Goal: Task Accomplishment & Management: Manage account settings

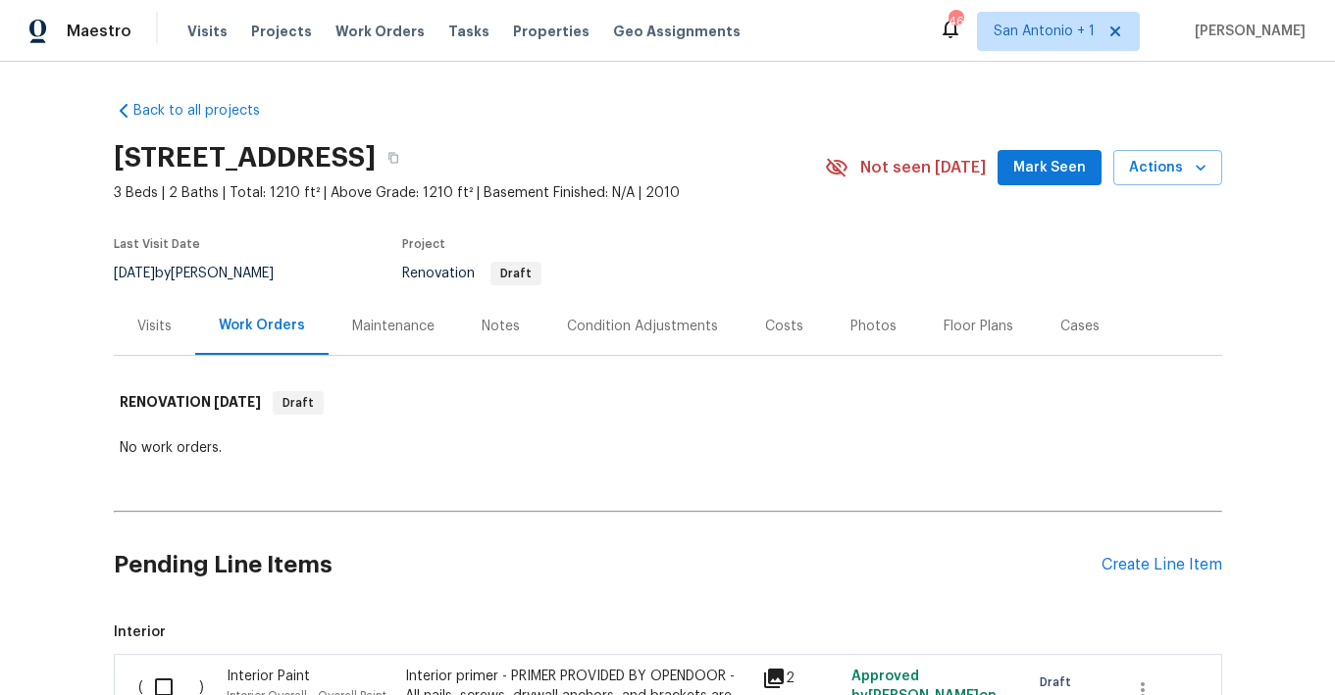
click at [1060, 174] on span "Mark Seen" at bounding box center [1049, 168] width 73 height 25
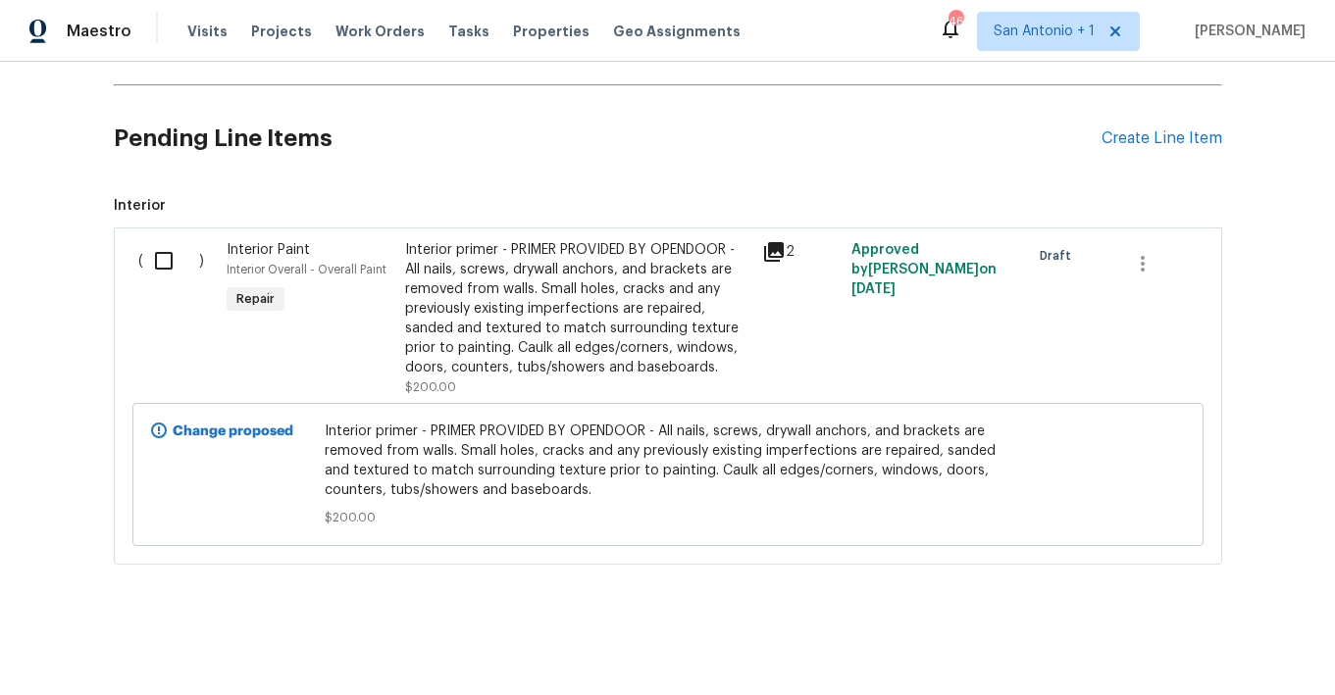
scroll to position [430, 0]
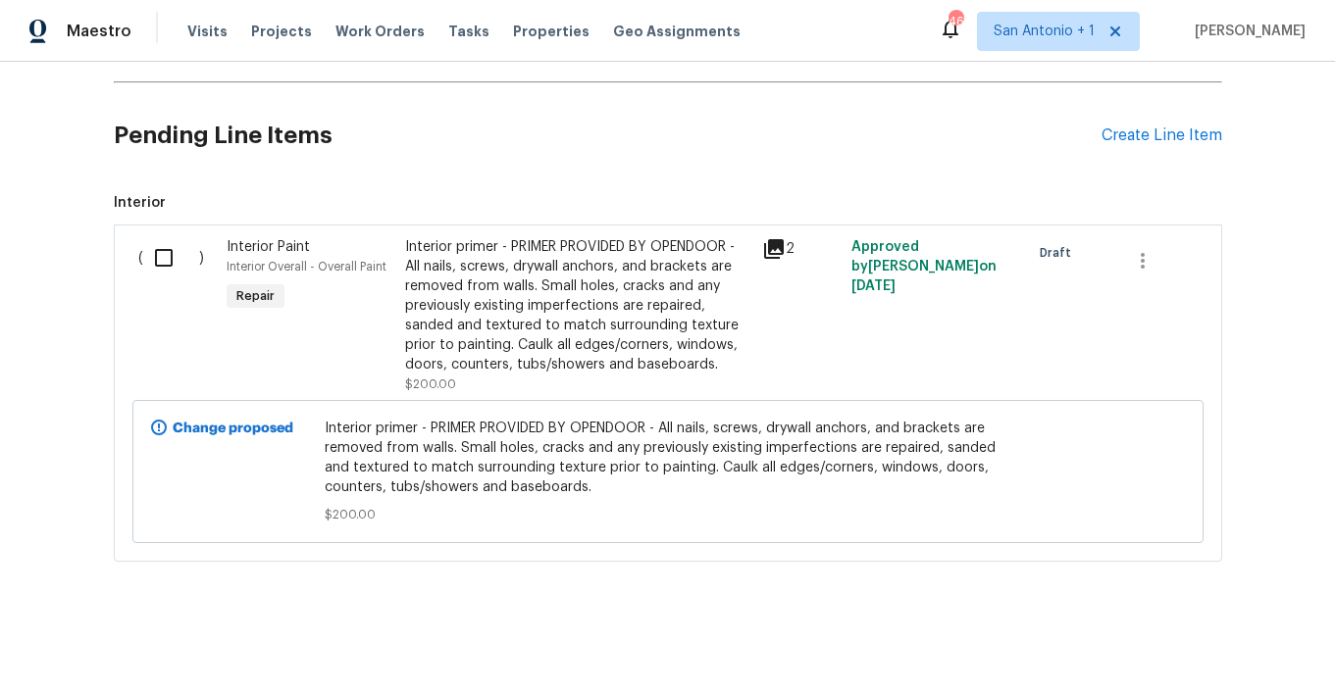
click at [776, 249] on icon at bounding box center [774, 249] width 24 height 24
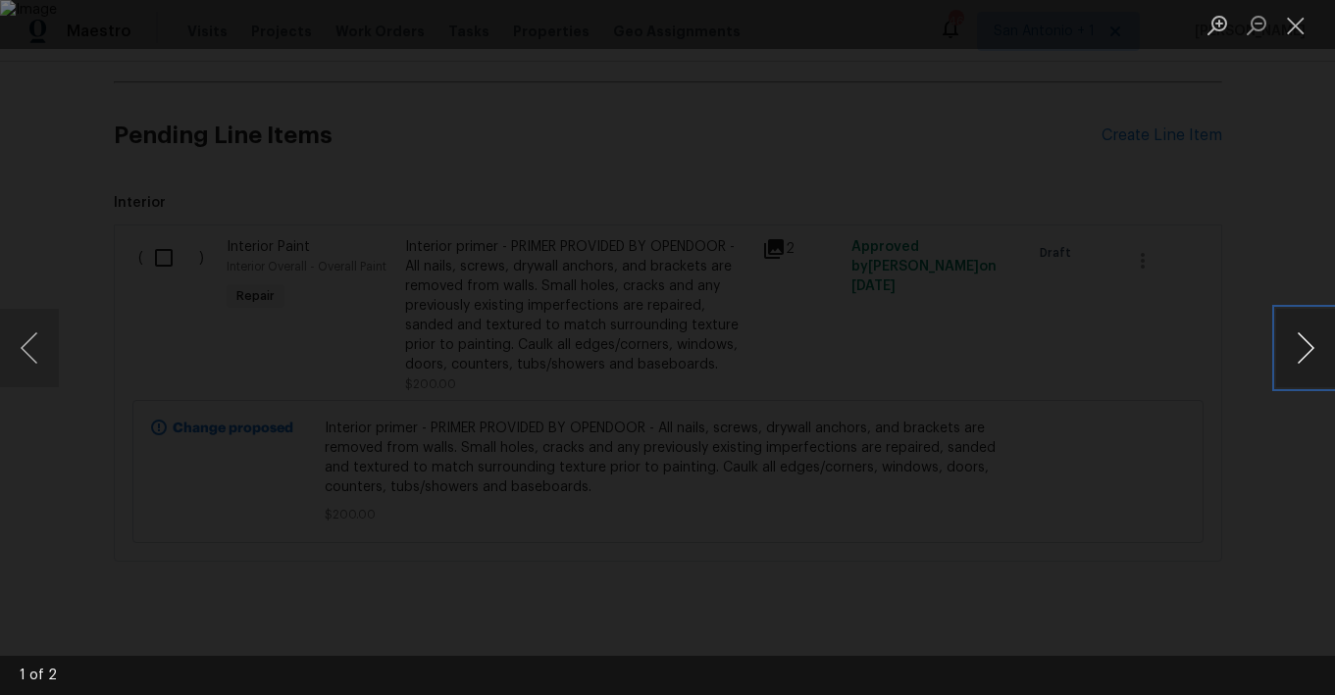
click at [1198, 354] on button "Next image" at bounding box center [1305, 348] width 59 height 78
click at [1198, 26] on button "Close lightbox" at bounding box center [1295, 25] width 39 height 34
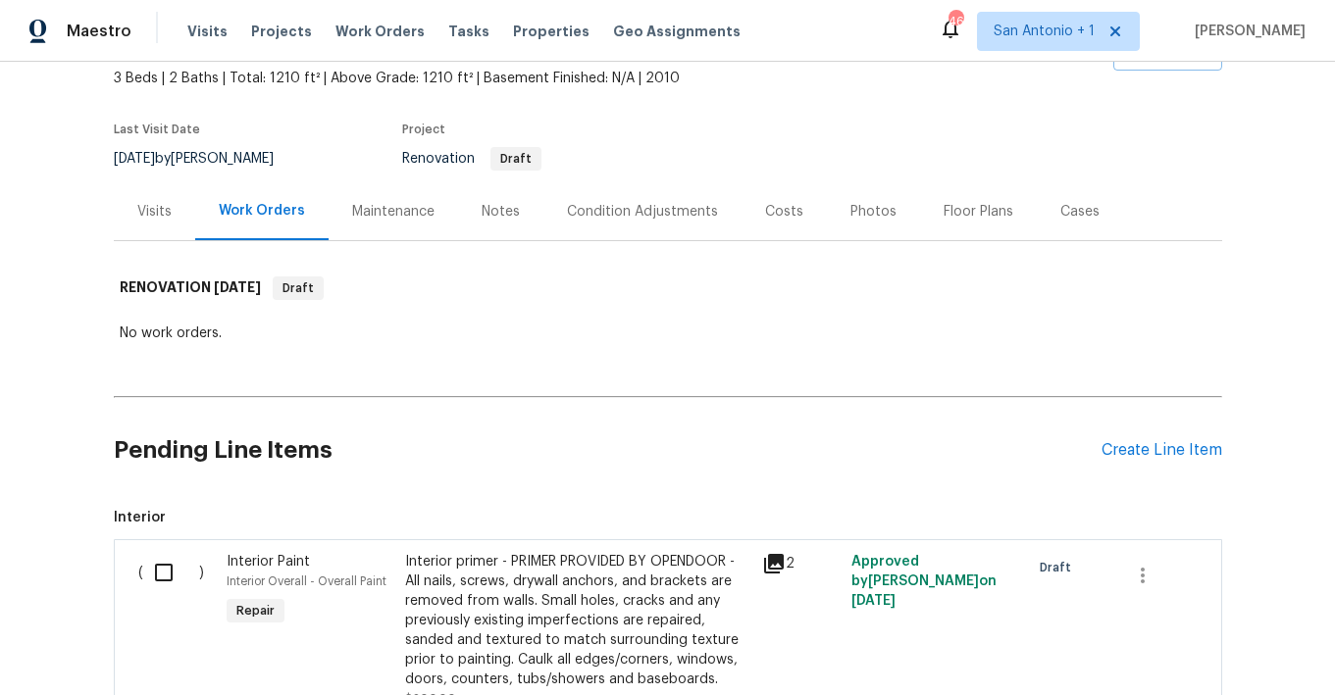
scroll to position [108, 0]
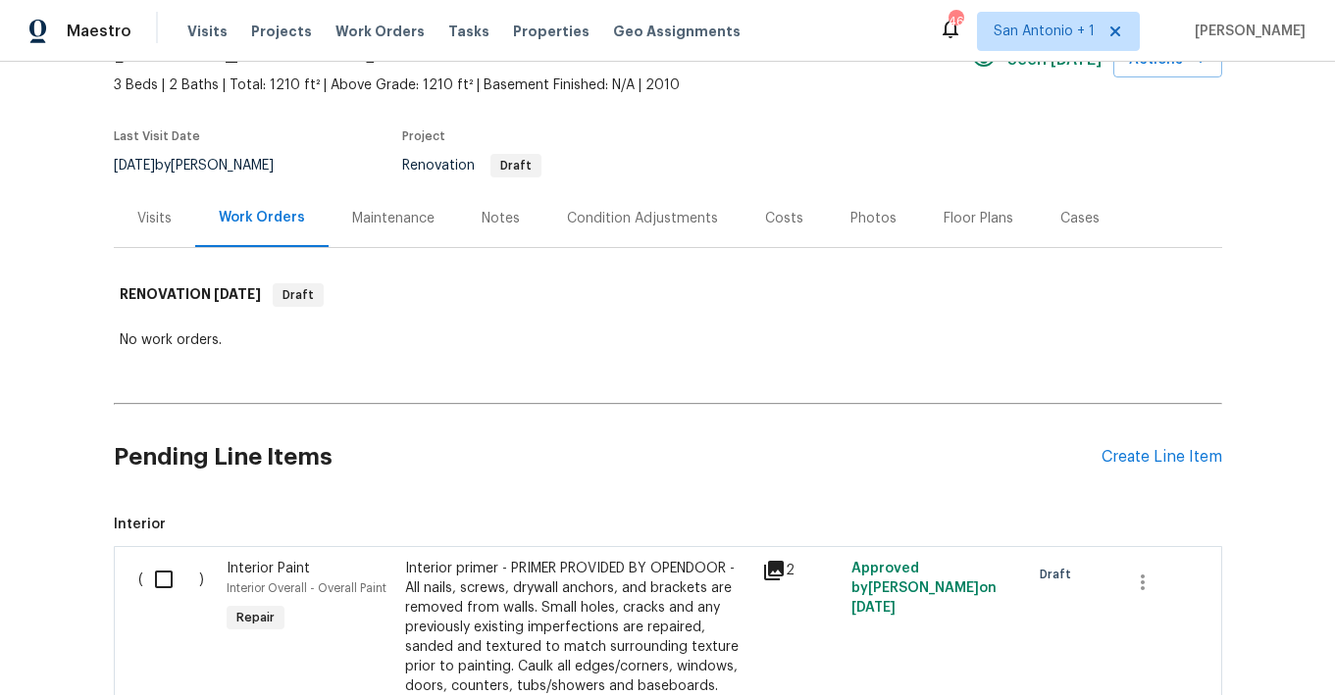
click at [489, 225] on div "Notes" at bounding box center [501, 219] width 38 height 20
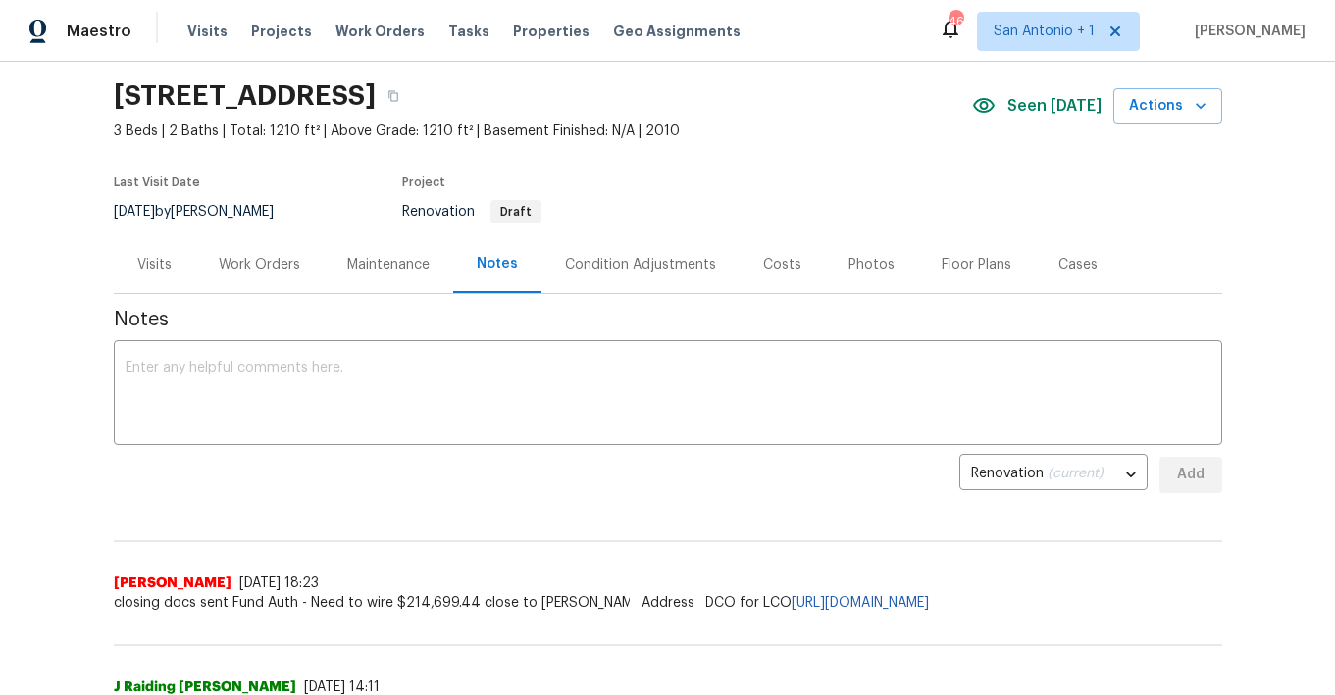
scroll to position [59, 0]
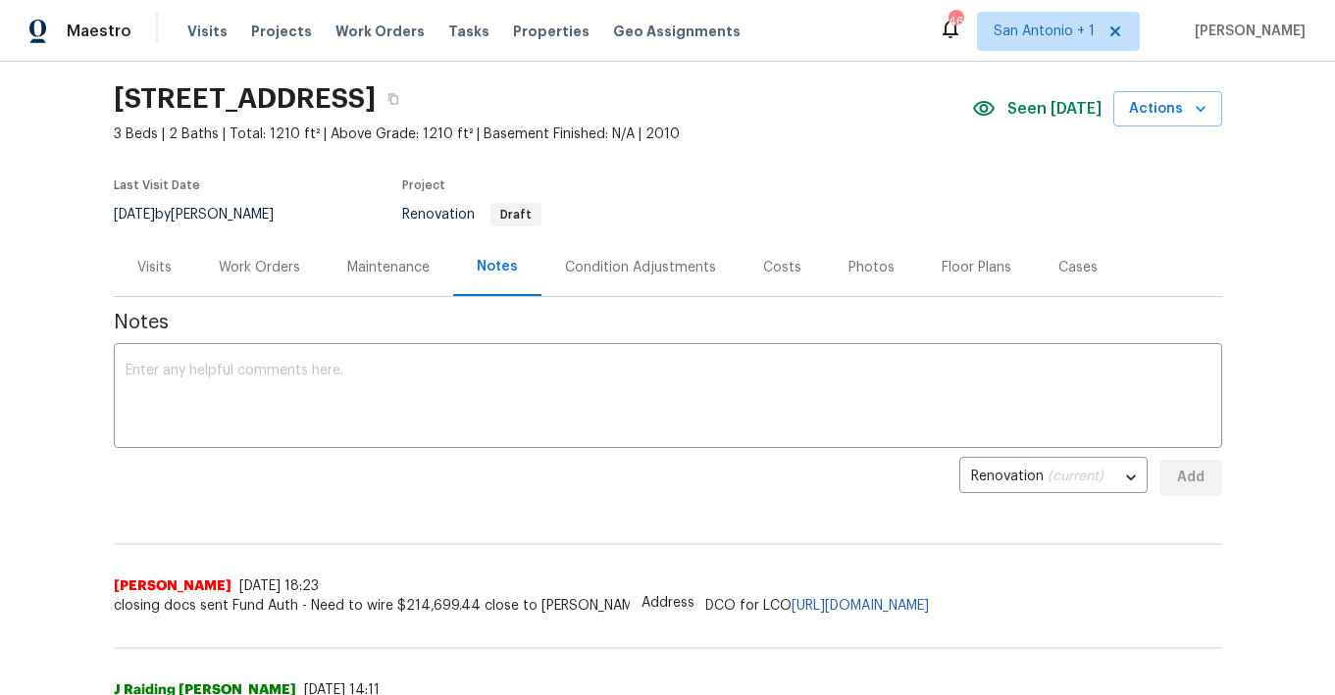
click at [763, 270] on div "Costs" at bounding box center [782, 268] width 38 height 20
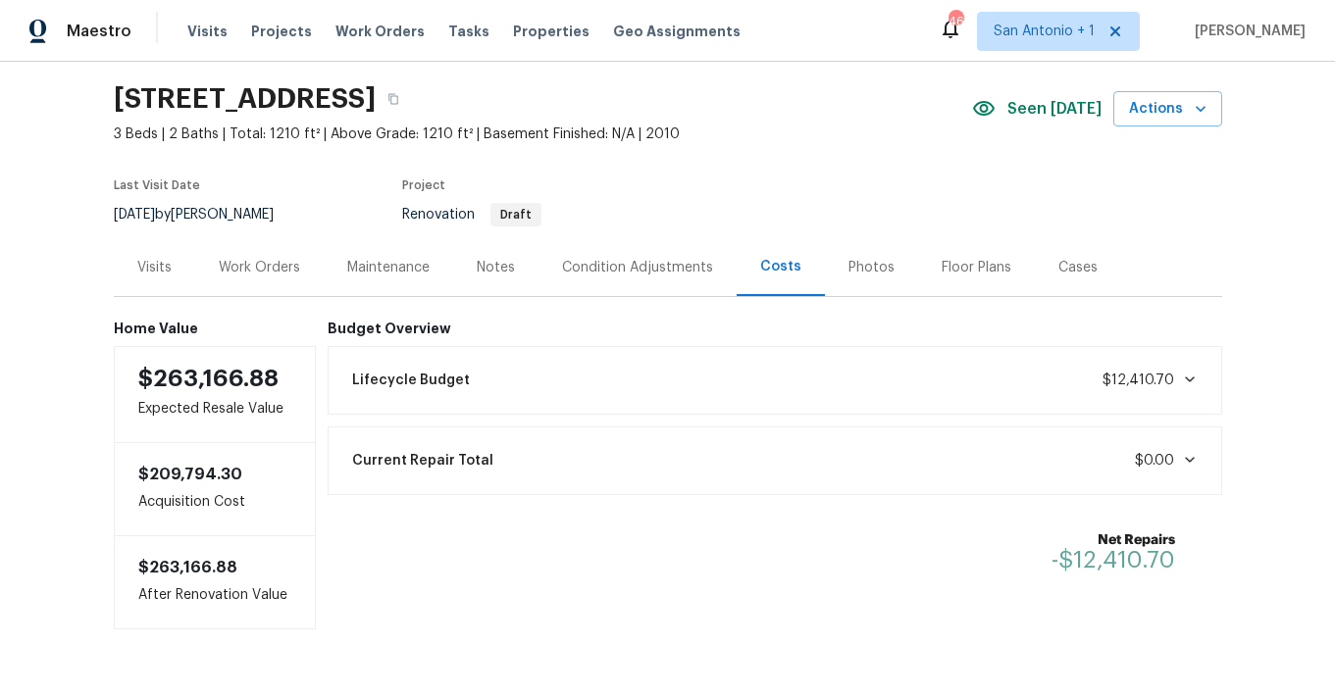
click at [1129, 382] on span "$12,410.70" at bounding box center [1138, 381] width 72 height 14
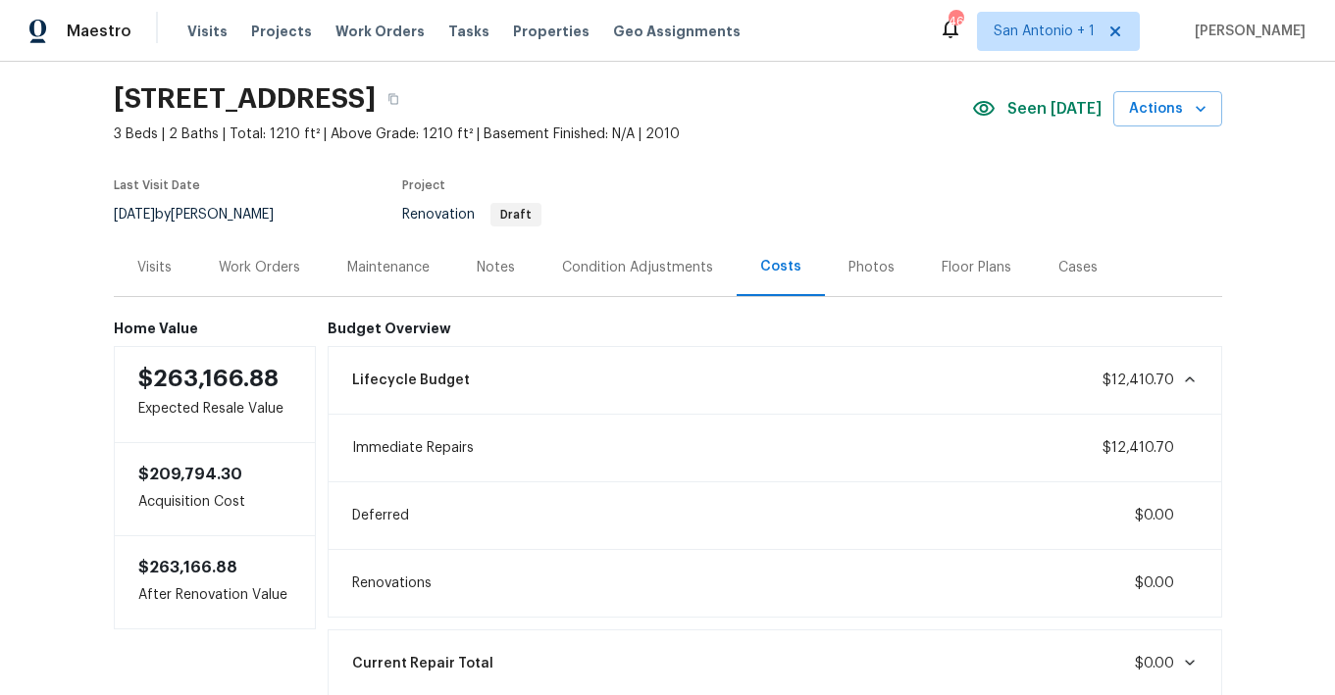
scroll to position [91, 0]
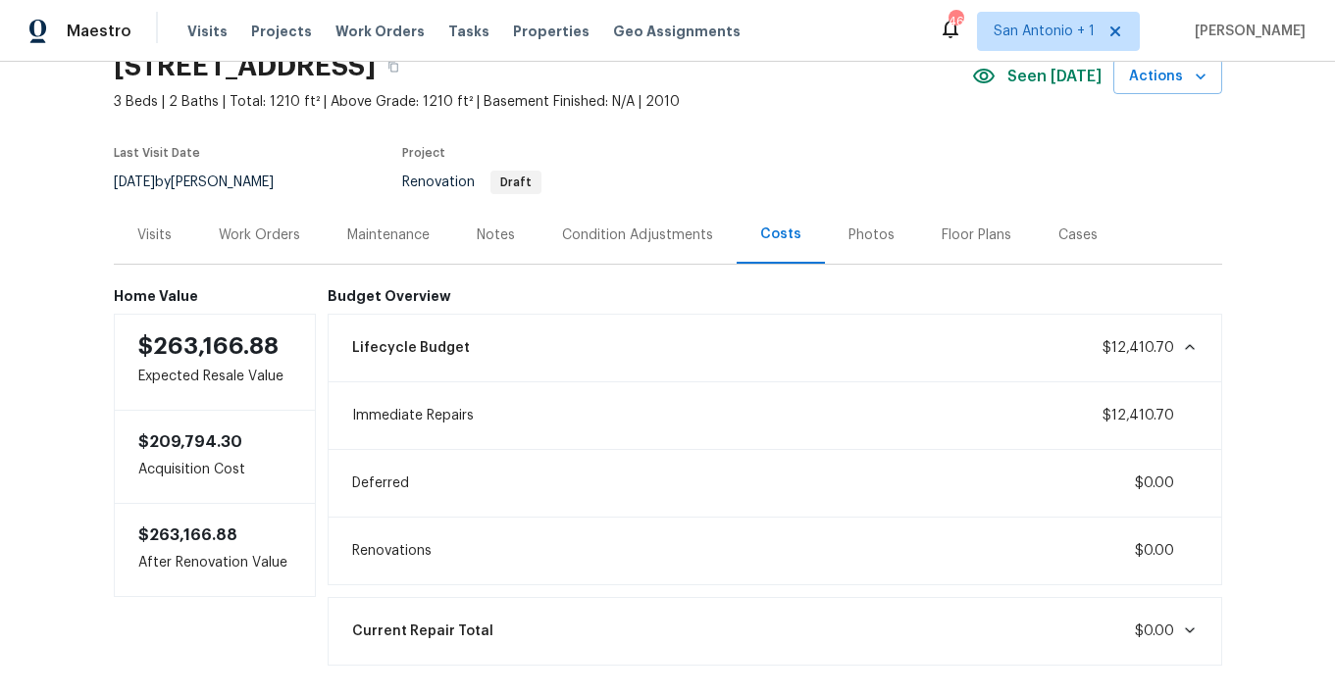
click at [651, 232] on div "Condition Adjustments" at bounding box center [637, 236] width 151 height 20
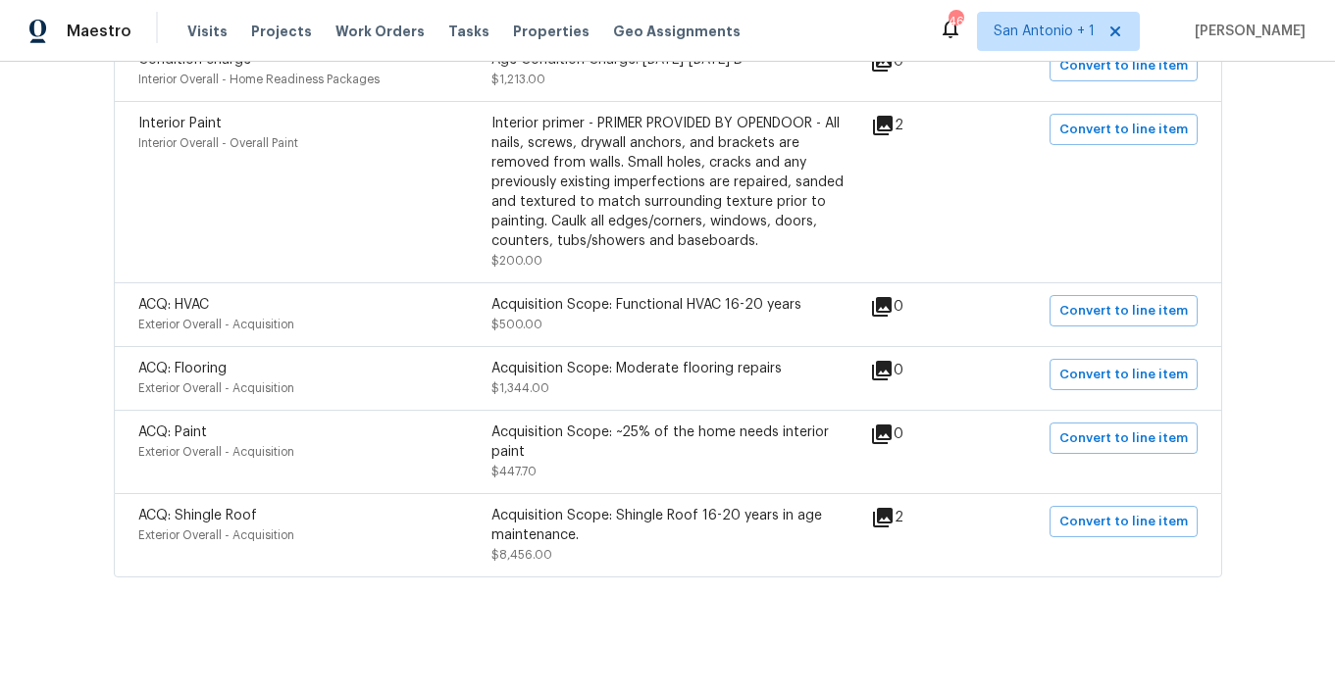
scroll to position [463, 0]
click at [890, 518] on icon at bounding box center [883, 518] width 24 height 24
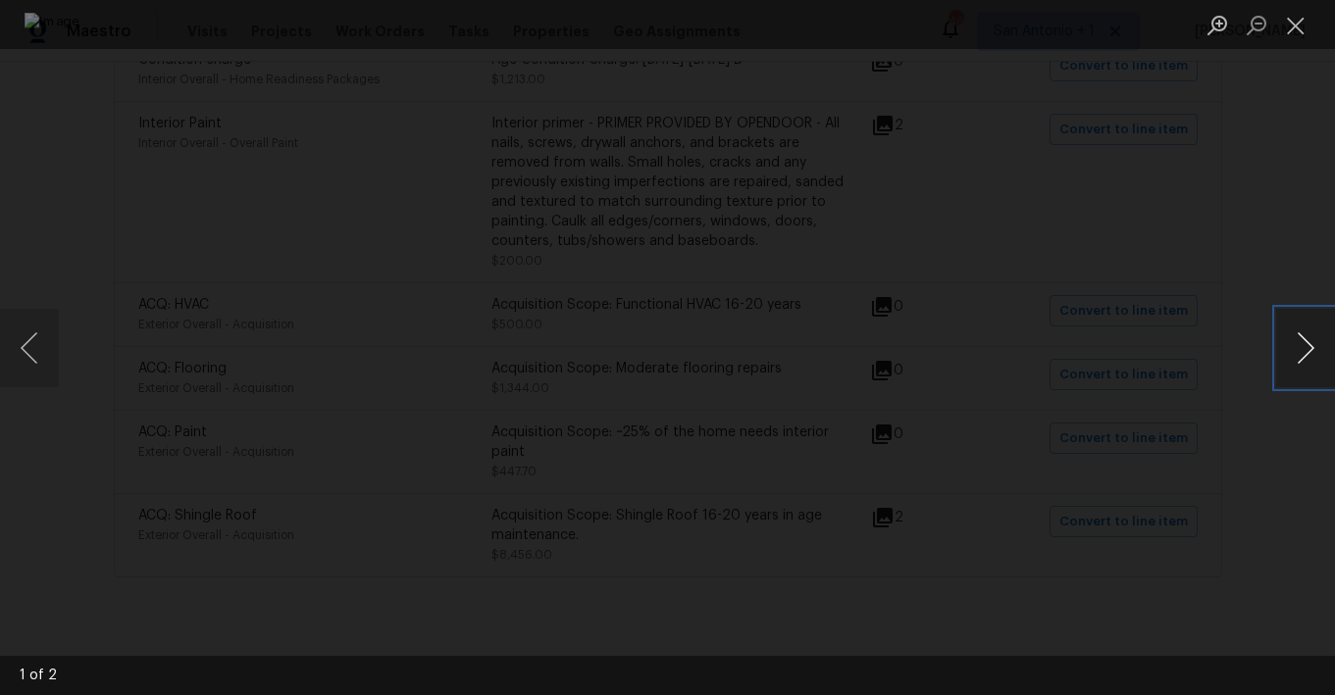
click at [1198, 345] on button "Next image" at bounding box center [1305, 348] width 59 height 78
click at [1198, 39] on button "Close lightbox" at bounding box center [1295, 25] width 39 height 34
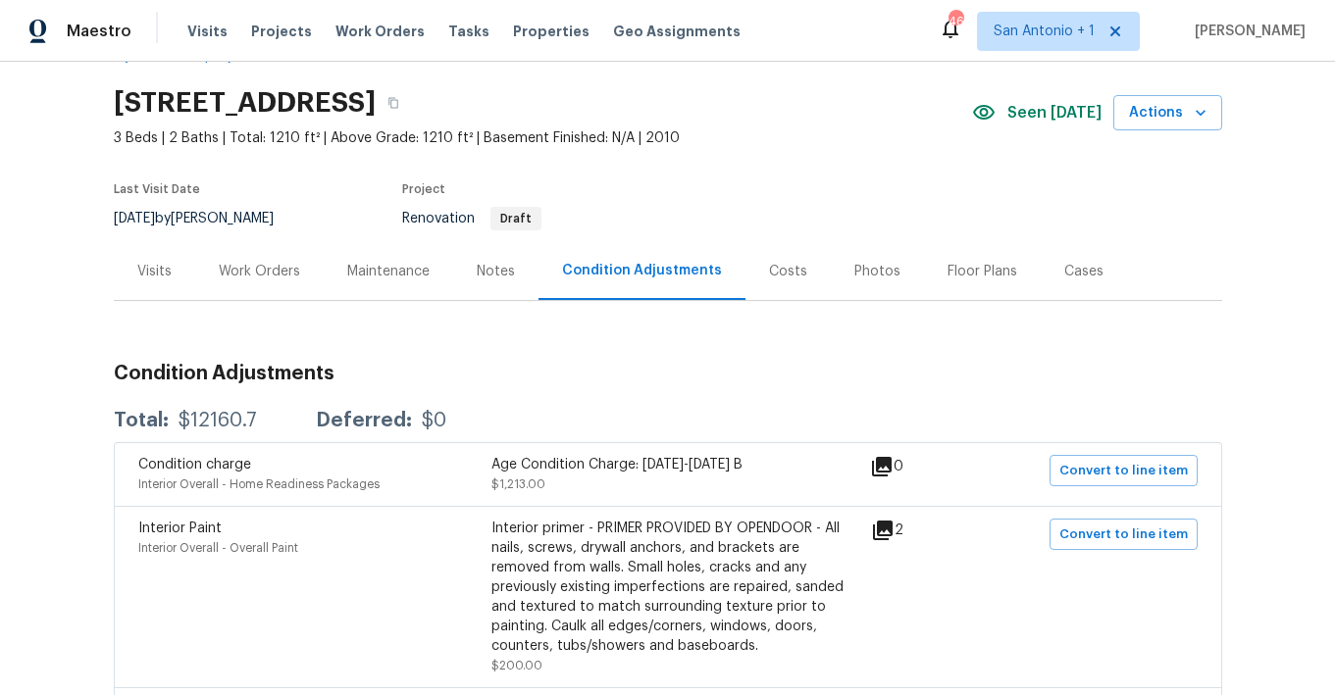
scroll to position [0, 0]
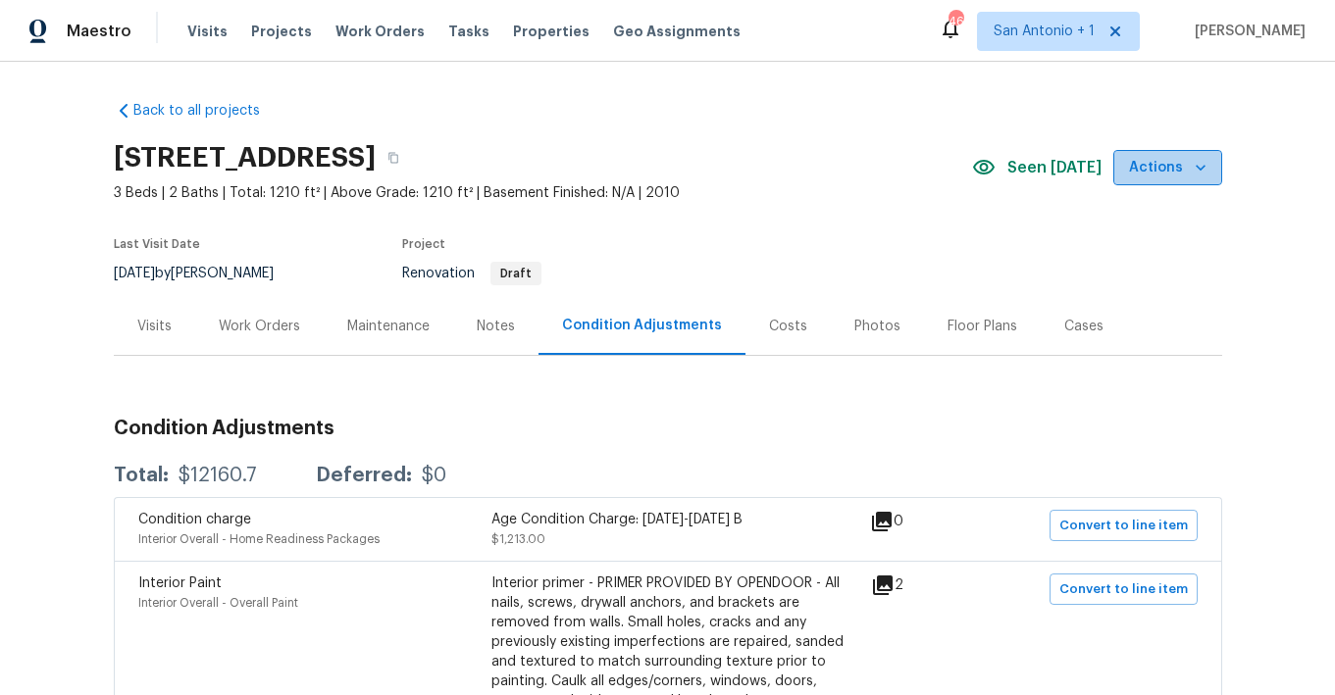
click at [1191, 166] on icon "button" at bounding box center [1201, 168] width 20 height 20
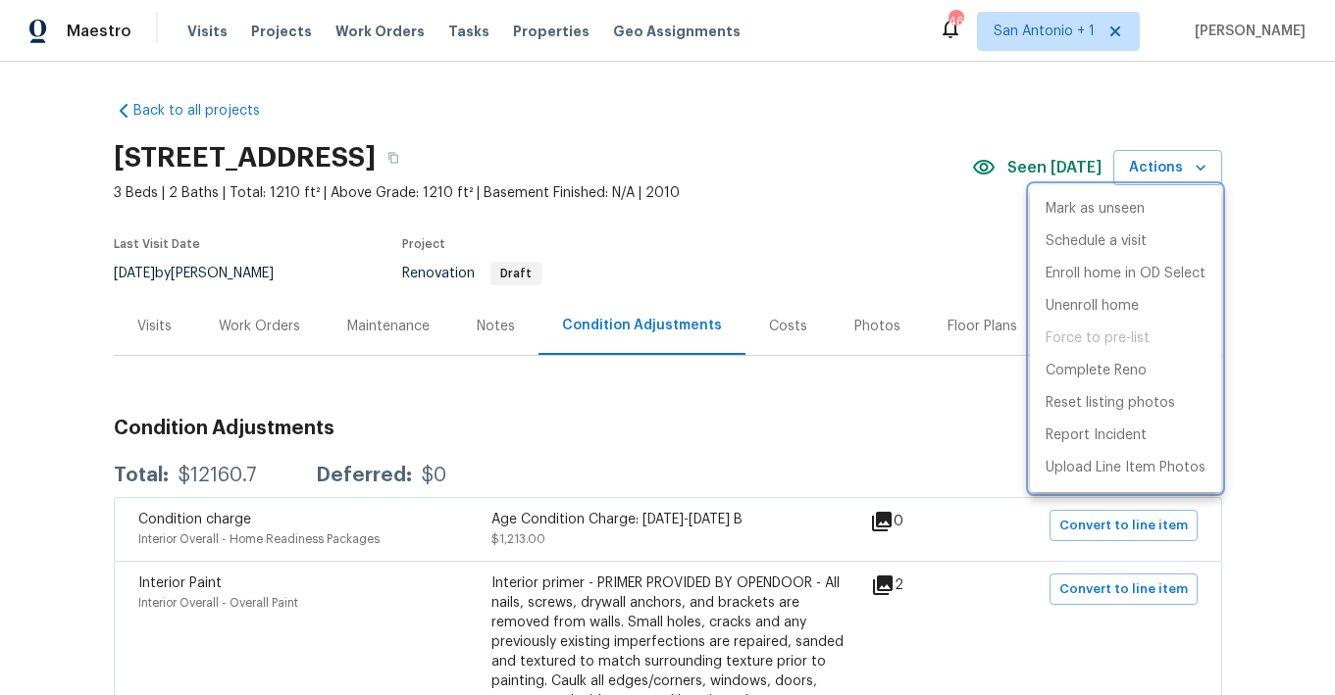
click at [896, 217] on div at bounding box center [667, 347] width 1335 height 695
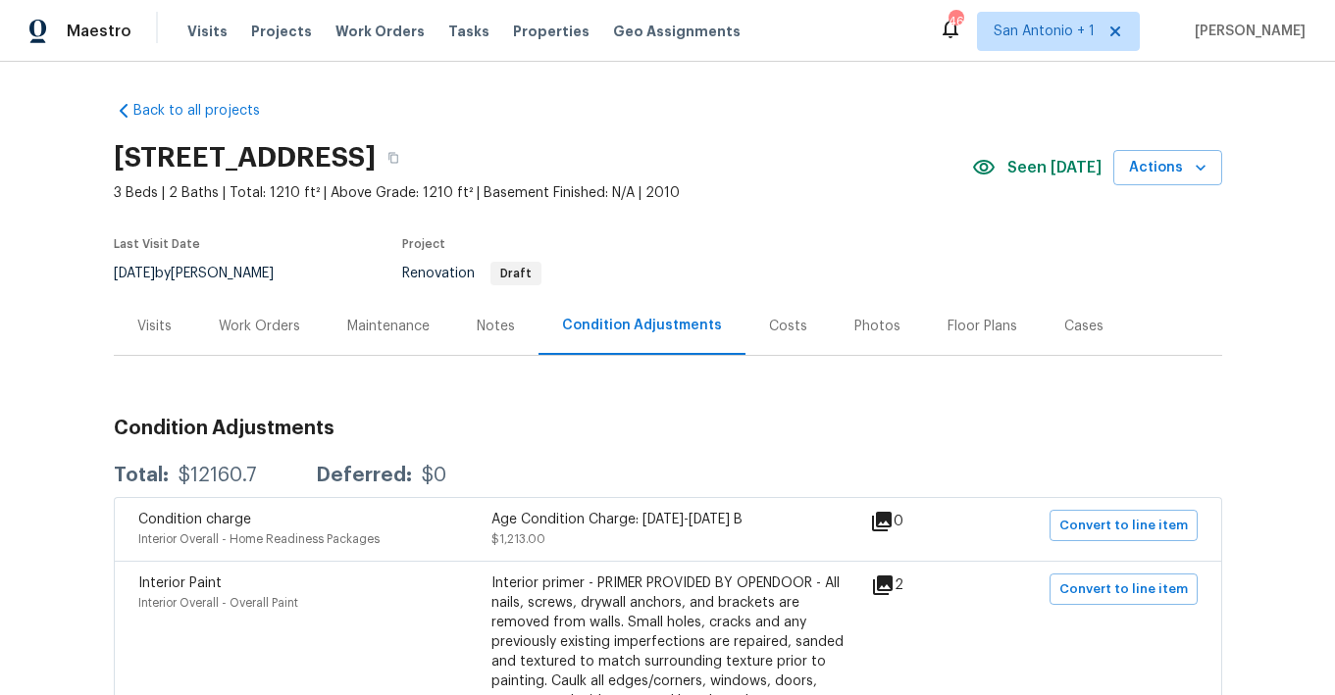
click at [160, 324] on div "Visits" at bounding box center [154, 327] width 34 height 20
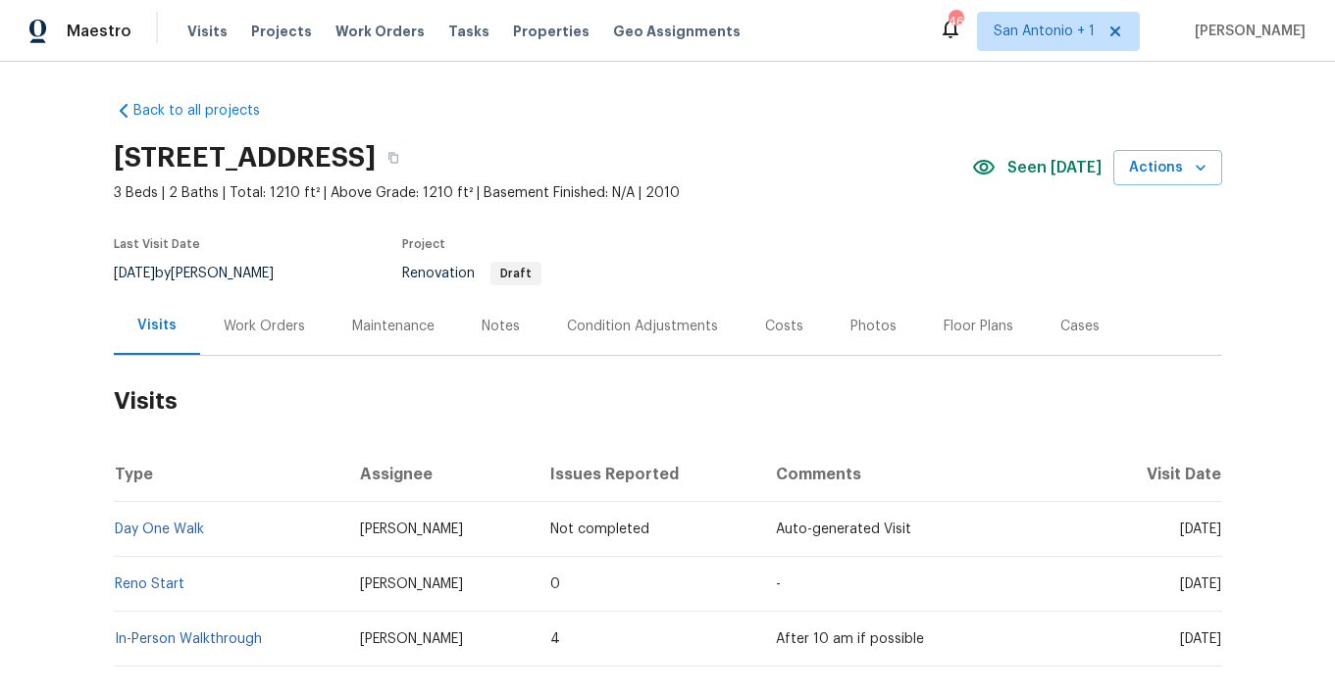
click at [493, 327] on div "Notes" at bounding box center [501, 327] width 38 height 20
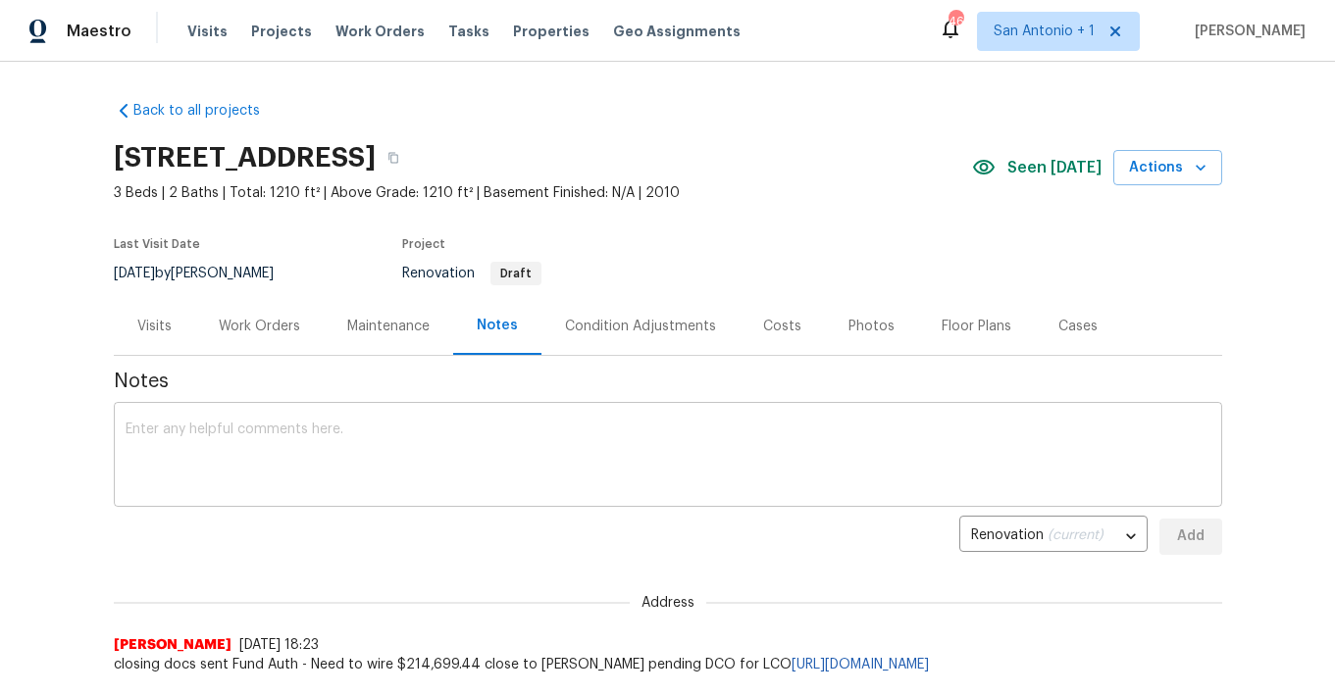
click at [470, 425] on textarea at bounding box center [668, 457] width 1085 height 69
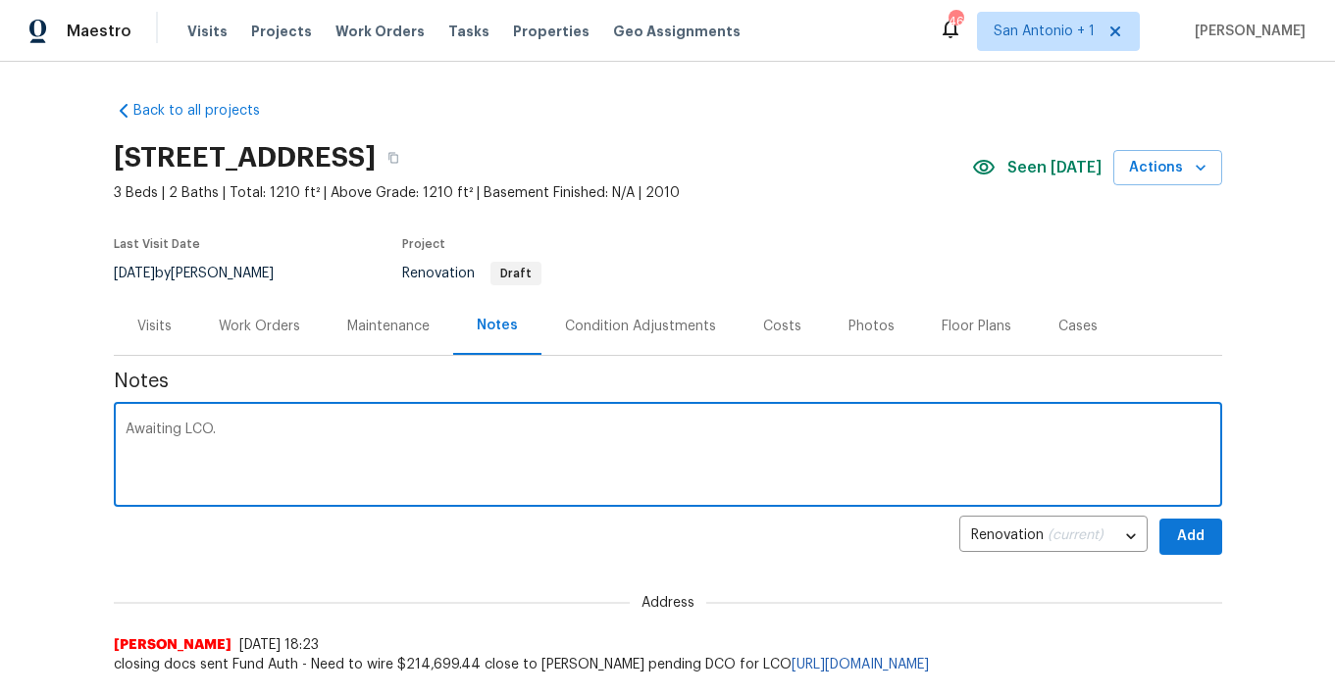
type textarea "Awaiting LCO."
click at [1189, 537] on span "Add" at bounding box center [1190, 537] width 31 height 25
